Goal: Use online tool/utility: Use online tool/utility

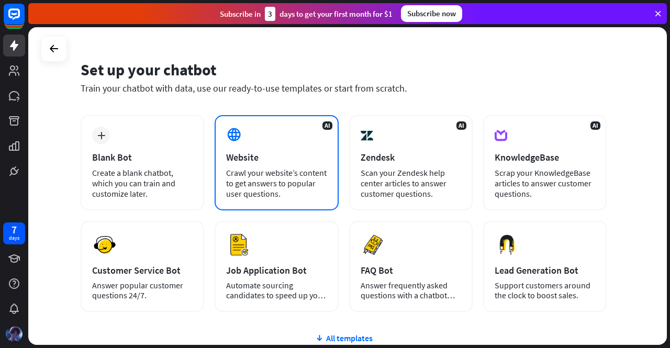
scroll to position [28, 0]
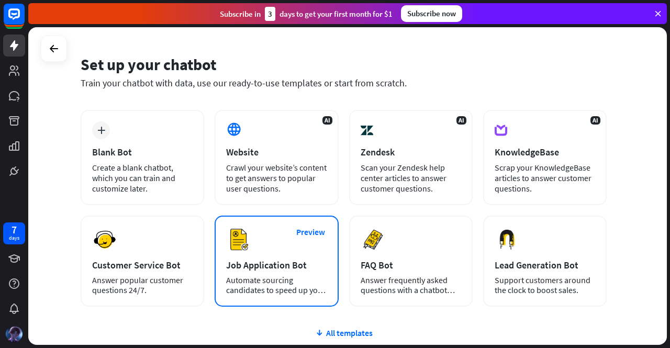
click at [269, 251] on div "Preview Job Application Bot Automate sourcing candidates to speed up your hirin…" at bounding box center [276, 261] width 123 height 91
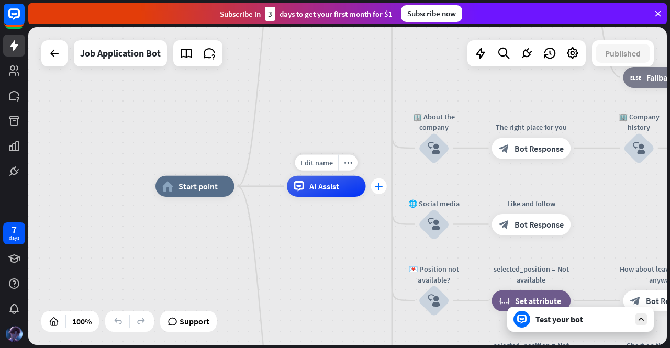
click at [378, 189] on icon "plus" at bounding box center [379, 186] width 8 height 7
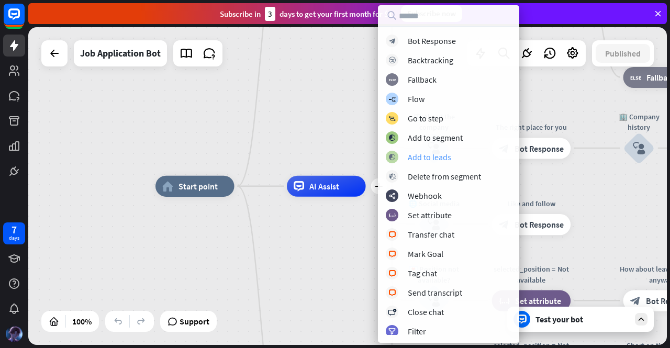
click at [428, 161] on div "Add to leads" at bounding box center [429, 157] width 43 height 10
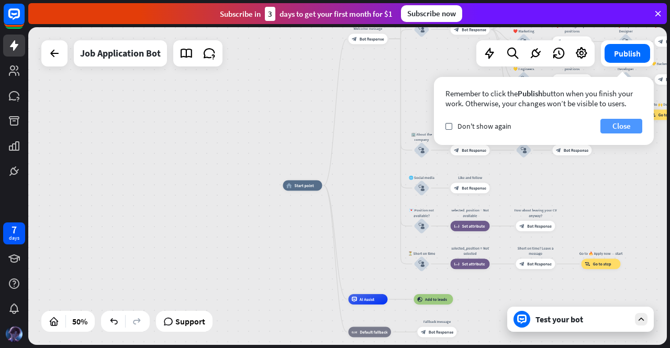
click at [619, 121] on button "Close" at bounding box center [621, 126] width 42 height 15
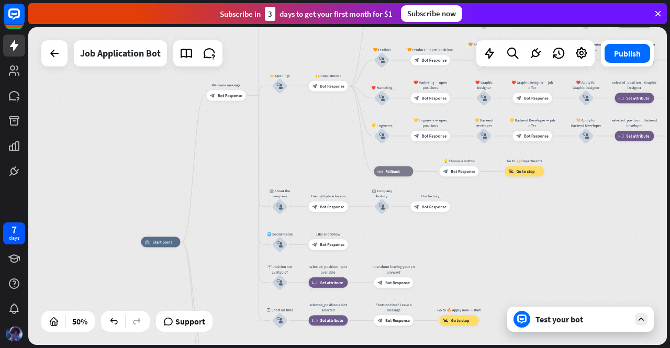
drag, startPoint x: 362, startPoint y: 148, endPoint x: 203, endPoint y: 208, distance: 170.1
click at [203, 208] on div "home_2 Start point Welcome message block_bot_response Bot Response ✨ Main menu …" at bounding box center [347, 186] width 638 height 318
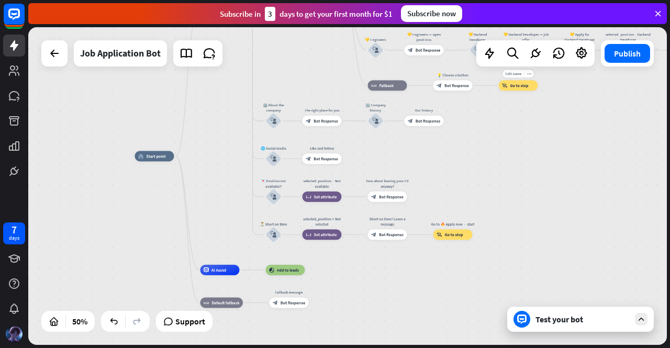
drag, startPoint x: 489, startPoint y: 189, endPoint x: 517, endPoint y: 87, distance: 106.4
click at [517, 87] on div "Edit name more_horiz block_goto Go to step" at bounding box center [517, 85] width 39 height 10
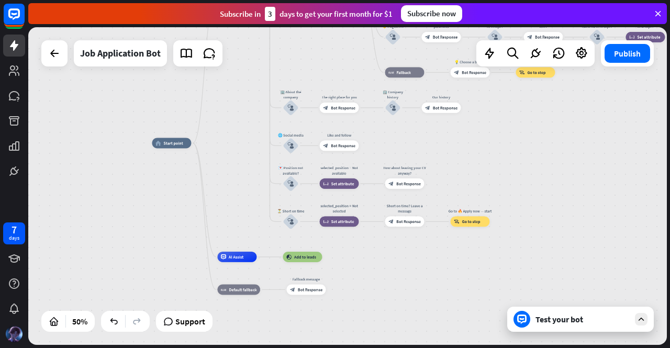
click at [657, 12] on icon at bounding box center [657, 13] width 9 height 9
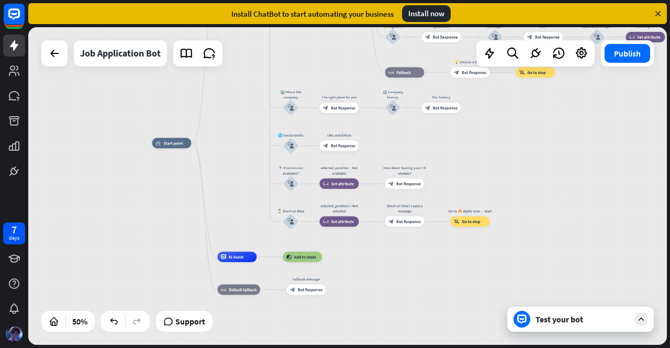
click at [659, 15] on icon at bounding box center [657, 13] width 9 height 9
